Goal: Check status: Check status

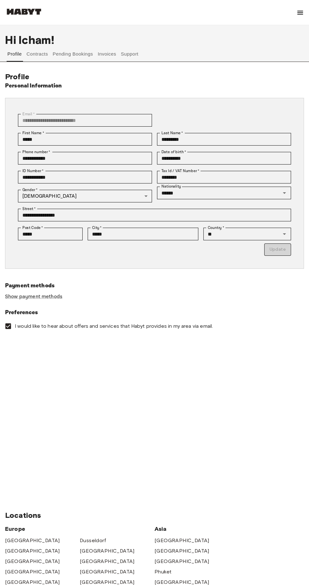
click at [299, 12] on img at bounding box center [301, 13] width 8 height 8
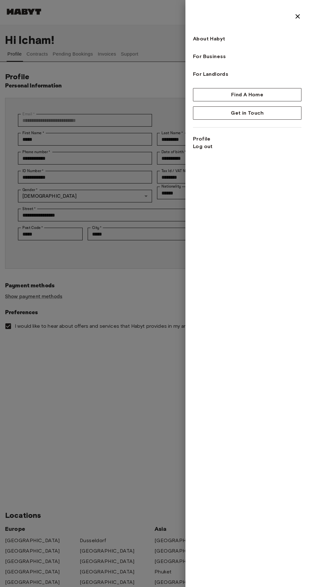
click at [25, 29] on div at bounding box center [154, 293] width 309 height 587
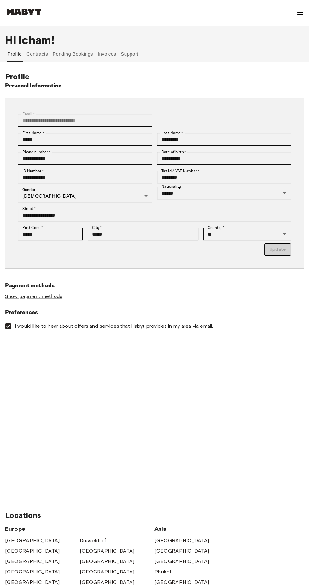
click at [30, 60] on button "Contracts" at bounding box center [37, 53] width 23 height 15
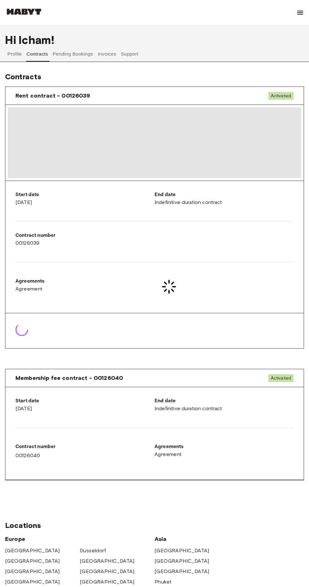
click at [39, 61] on button "Contracts" at bounding box center [37, 53] width 23 height 15
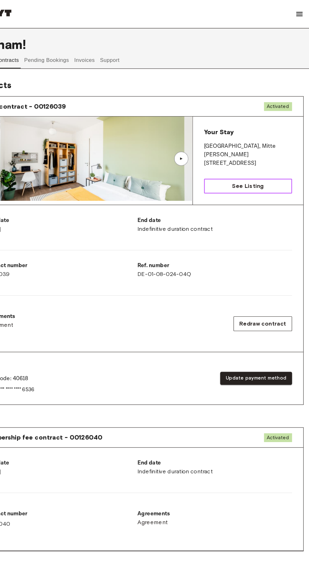
click at [273, 164] on link "See Listing" at bounding box center [254, 167] width 79 height 13
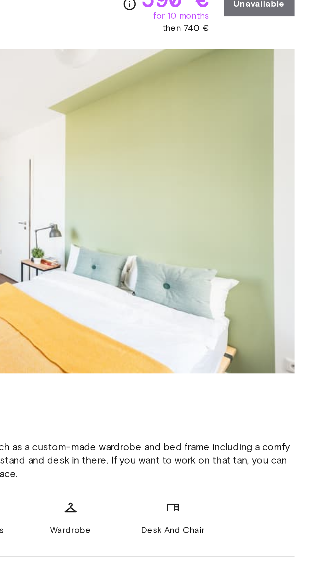
scroll to position [24, 0]
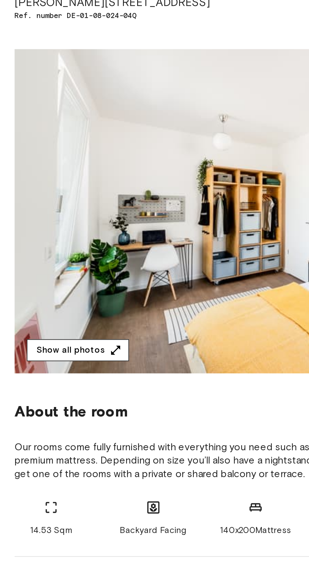
click at [27, 217] on button "Show all photos" at bounding box center [40, 215] width 53 height 12
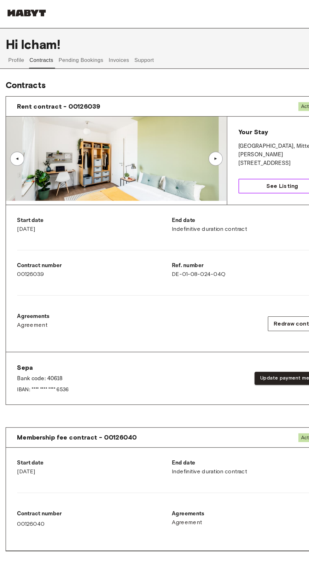
click at [254, 166] on span "See Listing" at bounding box center [254, 167] width 28 height 8
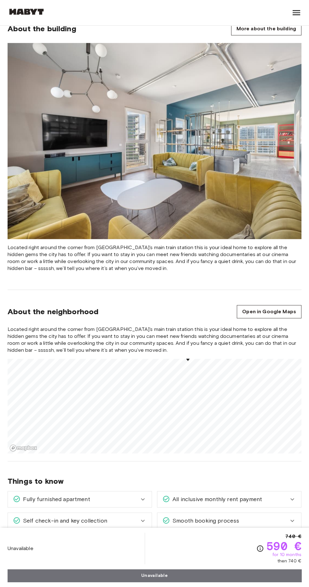
scroll to position [611, 0]
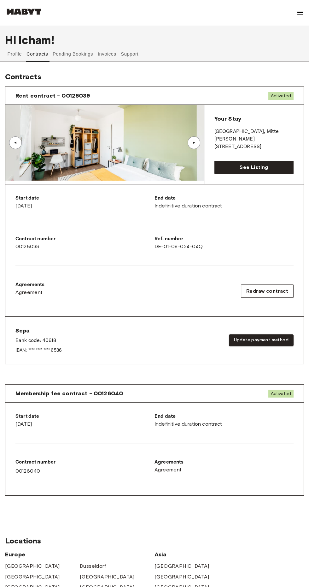
click at [273, 134] on p "BERLIN , Mitte" at bounding box center [254, 132] width 79 height 8
click at [198, 148] on img at bounding box center [104, 143] width 199 height 76
click at [206, 147] on div "Your Stay BERLIN , Mitte Klara-Franke-Straße 20 See Listing" at bounding box center [254, 144] width 99 height 79
click at [205, 157] on div "Your Stay BERLIN , Mitte Klara-Franke-Straße 20 See Listing" at bounding box center [254, 144] width 99 height 79
click at [209, 146] on div "Your Stay BERLIN , Mitte Klara-Franke-Straße 20 See Listing" at bounding box center [254, 144] width 99 height 79
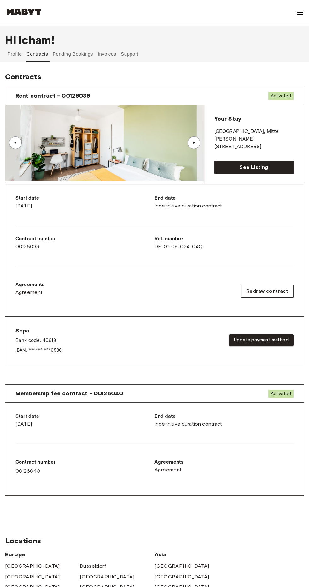
click at [24, 144] on img at bounding box center [104, 143] width 199 height 76
click at [20, 143] on div "▲" at bounding box center [15, 142] width 13 height 13
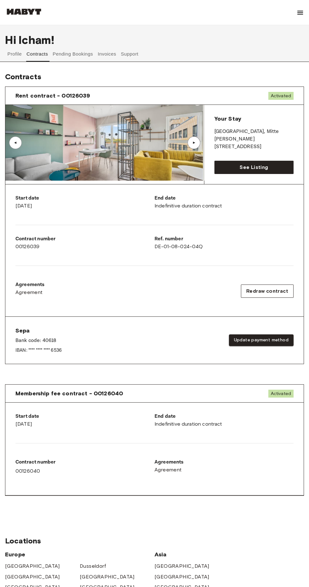
click at [16, 142] on div "▲" at bounding box center [15, 143] width 6 height 4
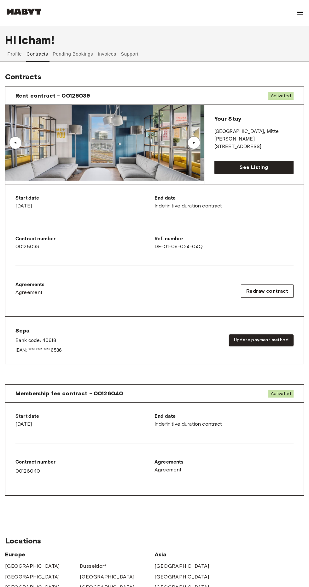
click at [19, 149] on img at bounding box center [101, 143] width 199 height 76
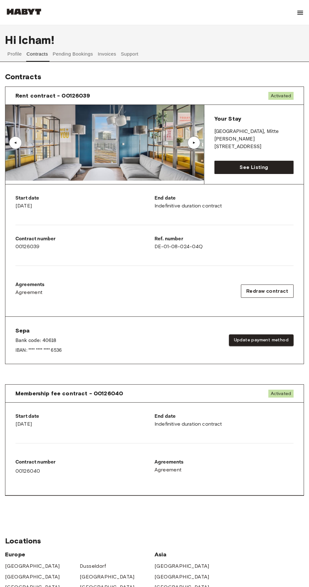
click at [19, 146] on div "▲" at bounding box center [15, 142] width 13 height 13
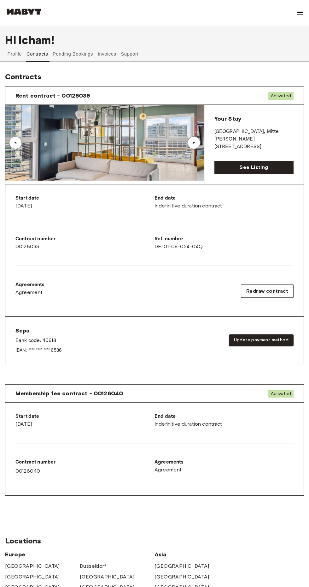
click at [20, 143] on div "▲" at bounding box center [15, 142] width 13 height 13
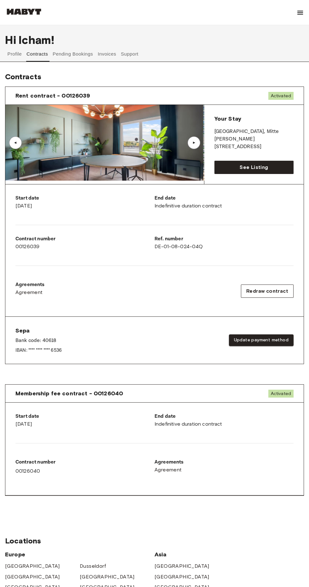
click at [16, 132] on img at bounding box center [104, 143] width 199 height 76
click at [22, 143] on img at bounding box center [104, 143] width 199 height 76
click at [19, 145] on div "▲" at bounding box center [15, 142] width 13 height 13
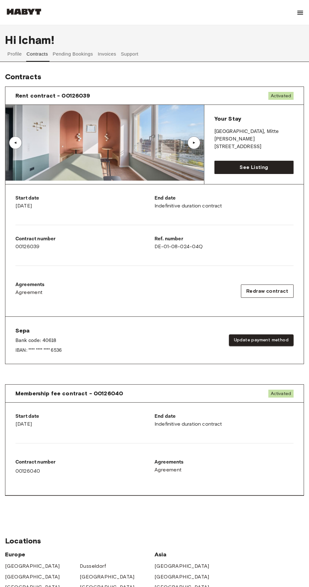
click at [203, 151] on img at bounding box center [104, 143] width 199 height 76
click at [201, 147] on img at bounding box center [104, 143] width 199 height 76
click at [202, 143] on img at bounding box center [104, 143] width 199 height 76
click at [209, 146] on div "Your Stay BERLIN , Mitte Klara-Franke-Straße 20 See Listing" at bounding box center [254, 144] width 99 height 79
click at [23, 134] on img at bounding box center [104, 143] width 199 height 76
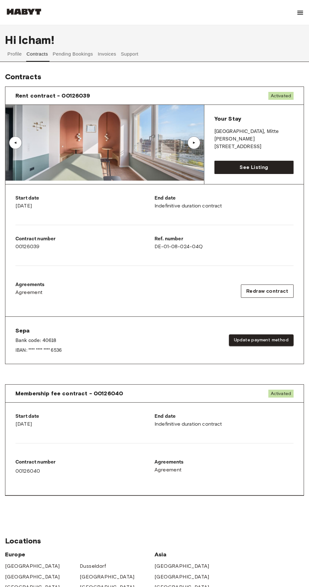
click at [22, 134] on img at bounding box center [104, 143] width 199 height 76
click at [222, 414] on p "End date" at bounding box center [224, 416] width 139 height 8
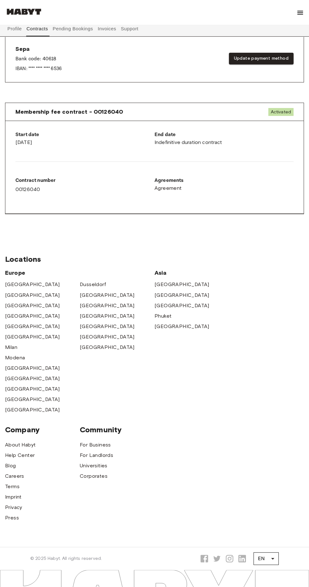
scroll to position [324, 0]
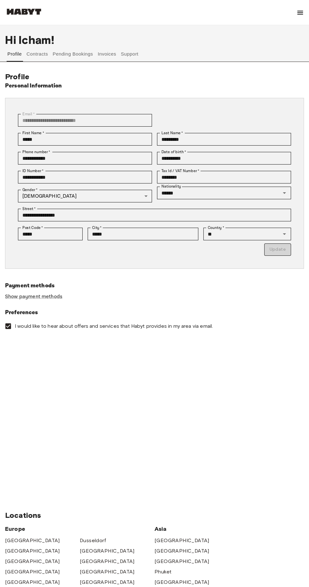
click at [64, 54] on button "Pending Bookings" at bounding box center [73, 53] width 42 height 15
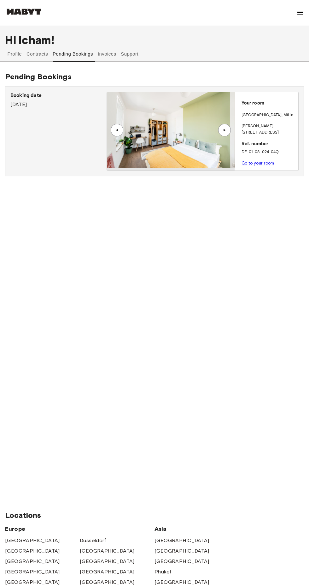
click at [56, 51] on button "Pending Bookings" at bounding box center [73, 53] width 42 height 15
click at [40, 54] on button "Contracts" at bounding box center [37, 53] width 23 height 15
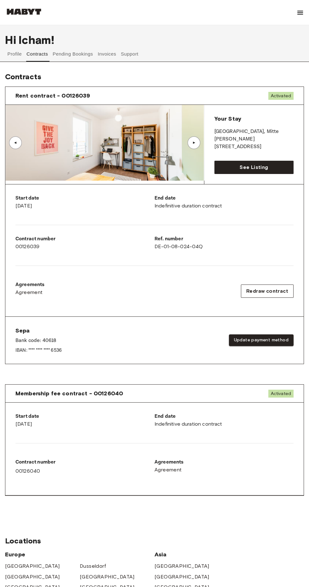
click at [43, 54] on button "Contracts" at bounding box center [37, 53] width 23 height 15
click at [61, 54] on button "Pending Bookings" at bounding box center [73, 53] width 42 height 15
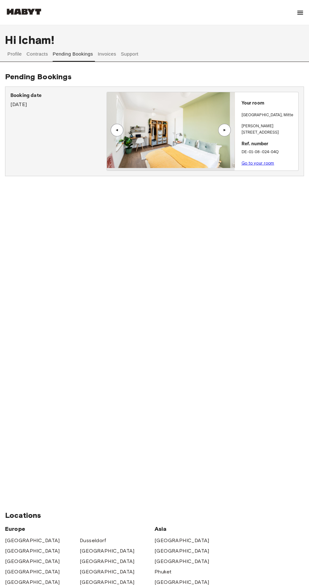
click at [265, 161] on link "Go to your room" at bounding box center [258, 163] width 33 height 5
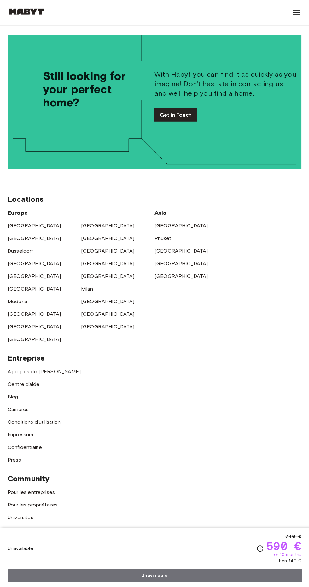
scroll to position [1819, 0]
